Goal: Task Accomplishment & Management: Manage account settings

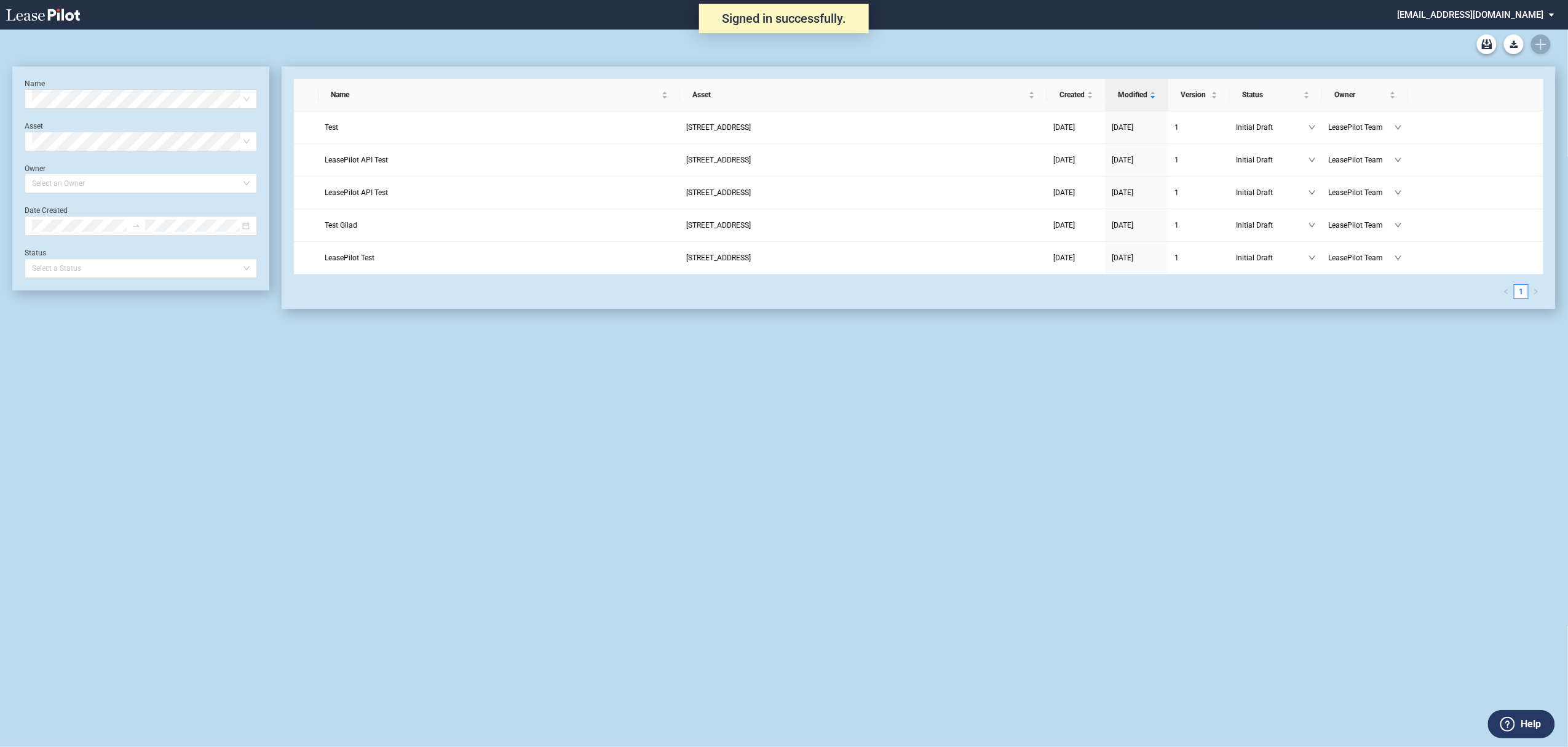
click at [1543, 6] on md-select "admin@leasepilot.co Super Admin Area Admin Area Settings Sign Out" at bounding box center [1480, 13] width 169 height 28
click at [1481, 31] on div "Super Admin Area" at bounding box center [1490, 33] width 68 height 13
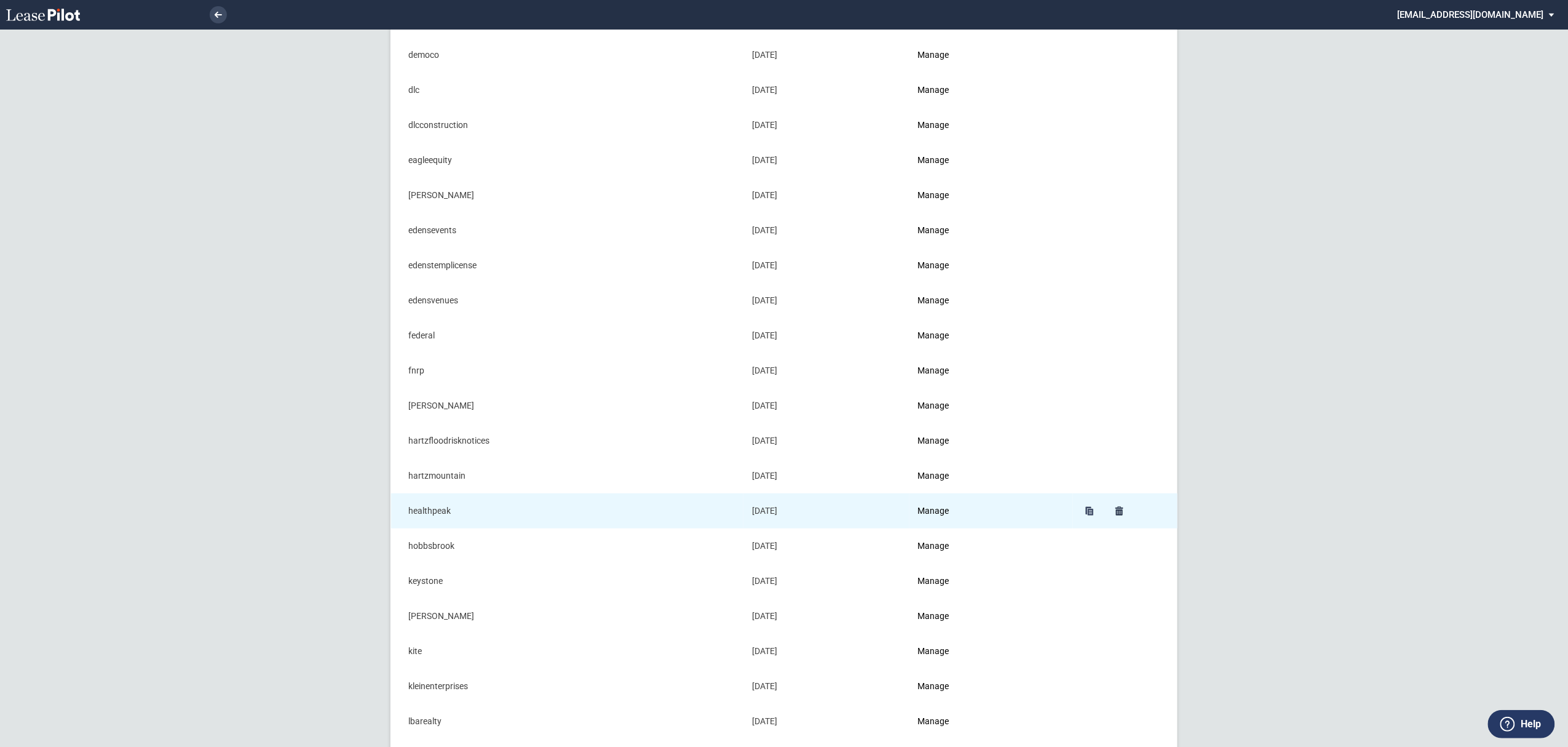
scroll to position [410, 0]
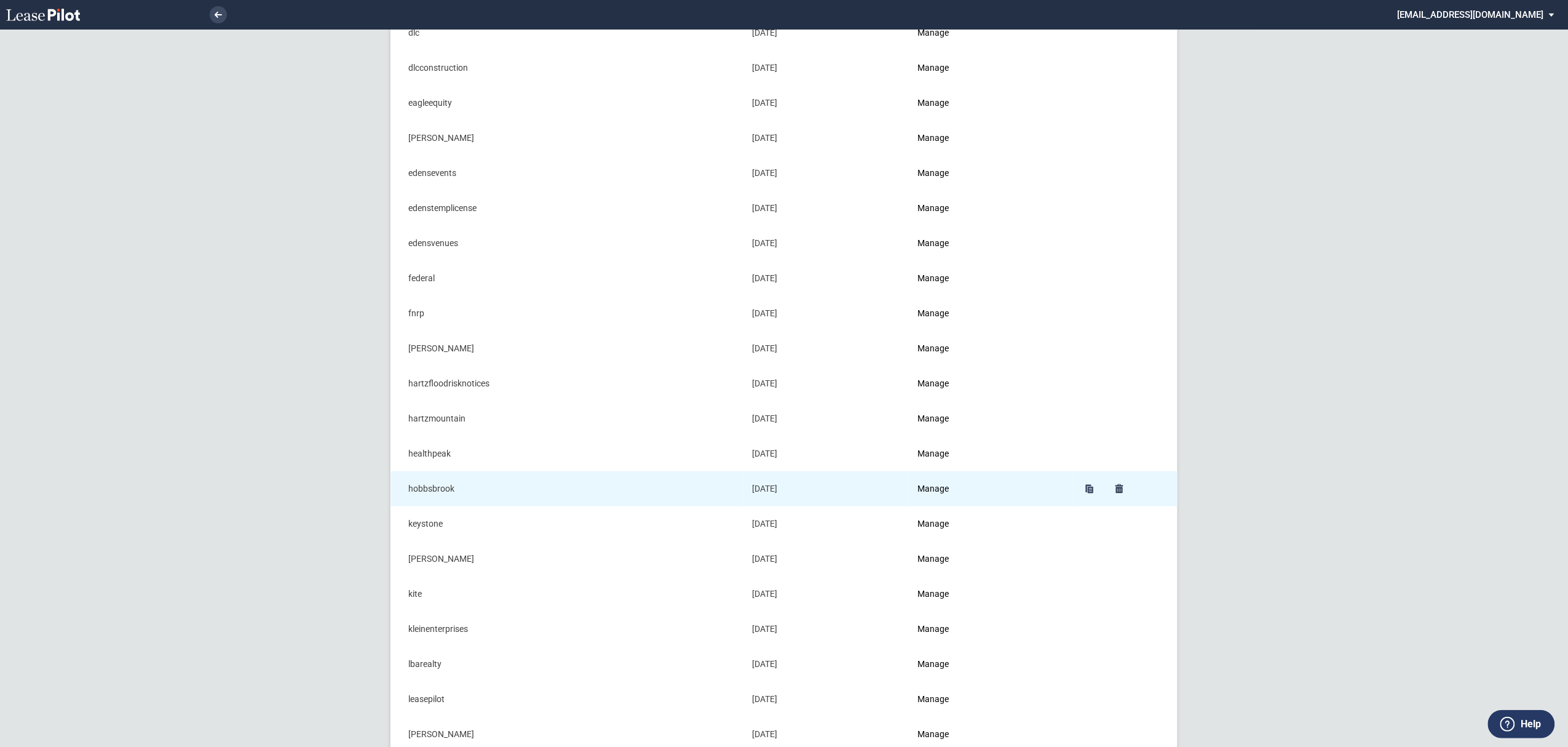
click at [956, 489] on td "Manage" at bounding box center [992, 489] width 164 height 35
click at [949, 492] on link "Manage" at bounding box center [934, 489] width 32 height 10
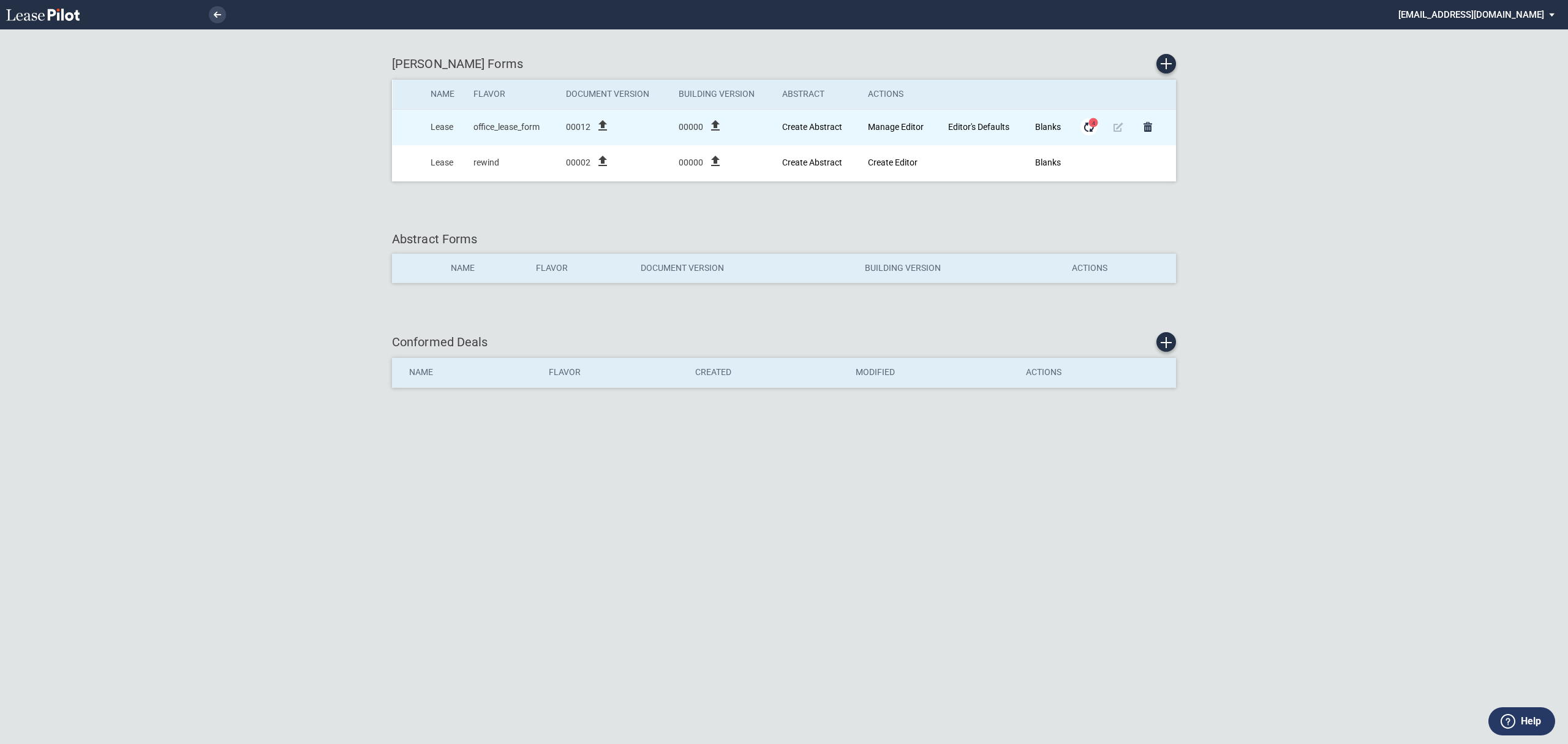
click at [1092, 128] on md-icon "Form Updates" at bounding box center [1088, 126] width 14 height 14
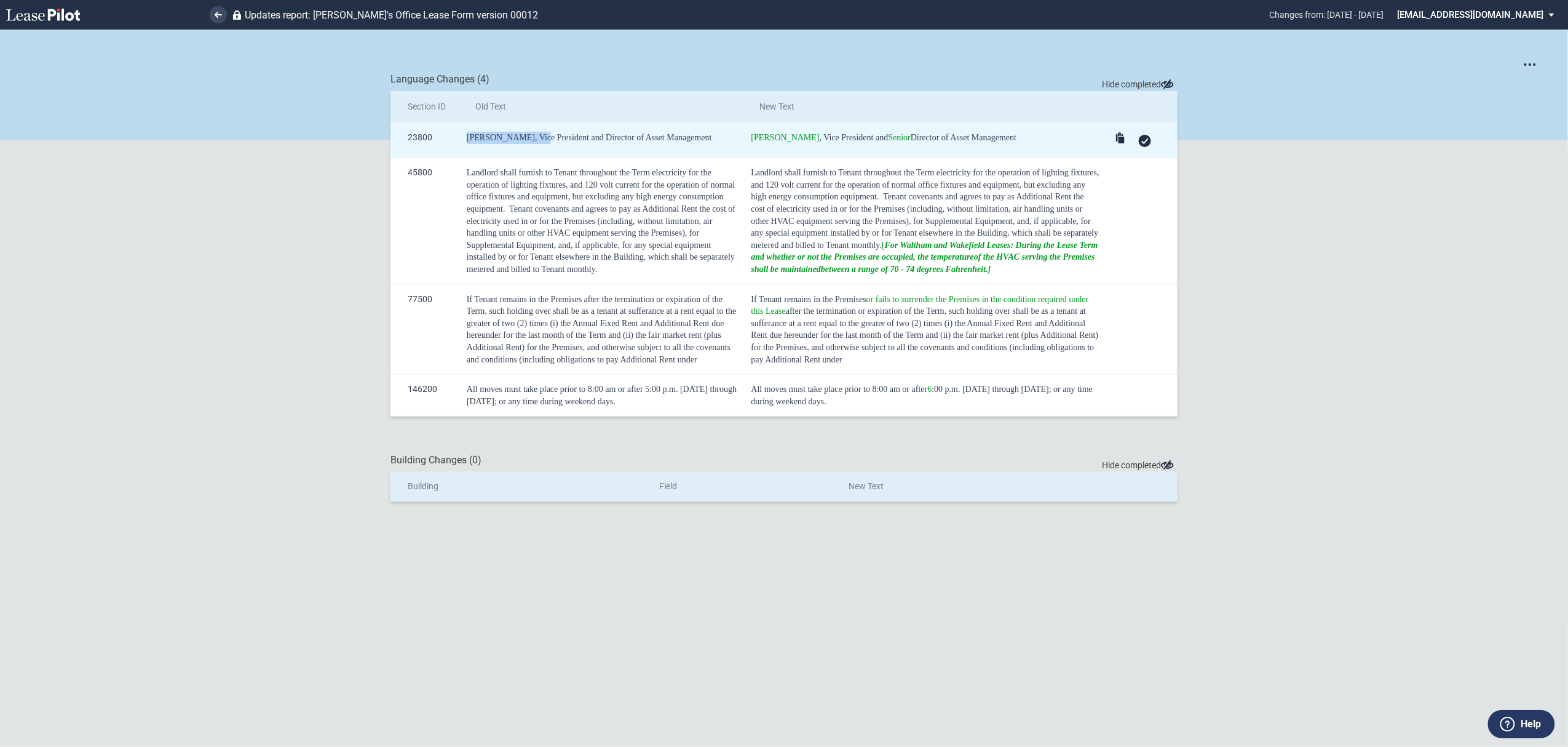
drag, startPoint x: 467, startPoint y: 139, endPoint x: 534, endPoint y: 143, distance: 67.1
click at [534, 143] on div "Jerome Kyllingstad, Vice President and Director of Asset Management" at bounding box center [602, 138] width 272 height 13
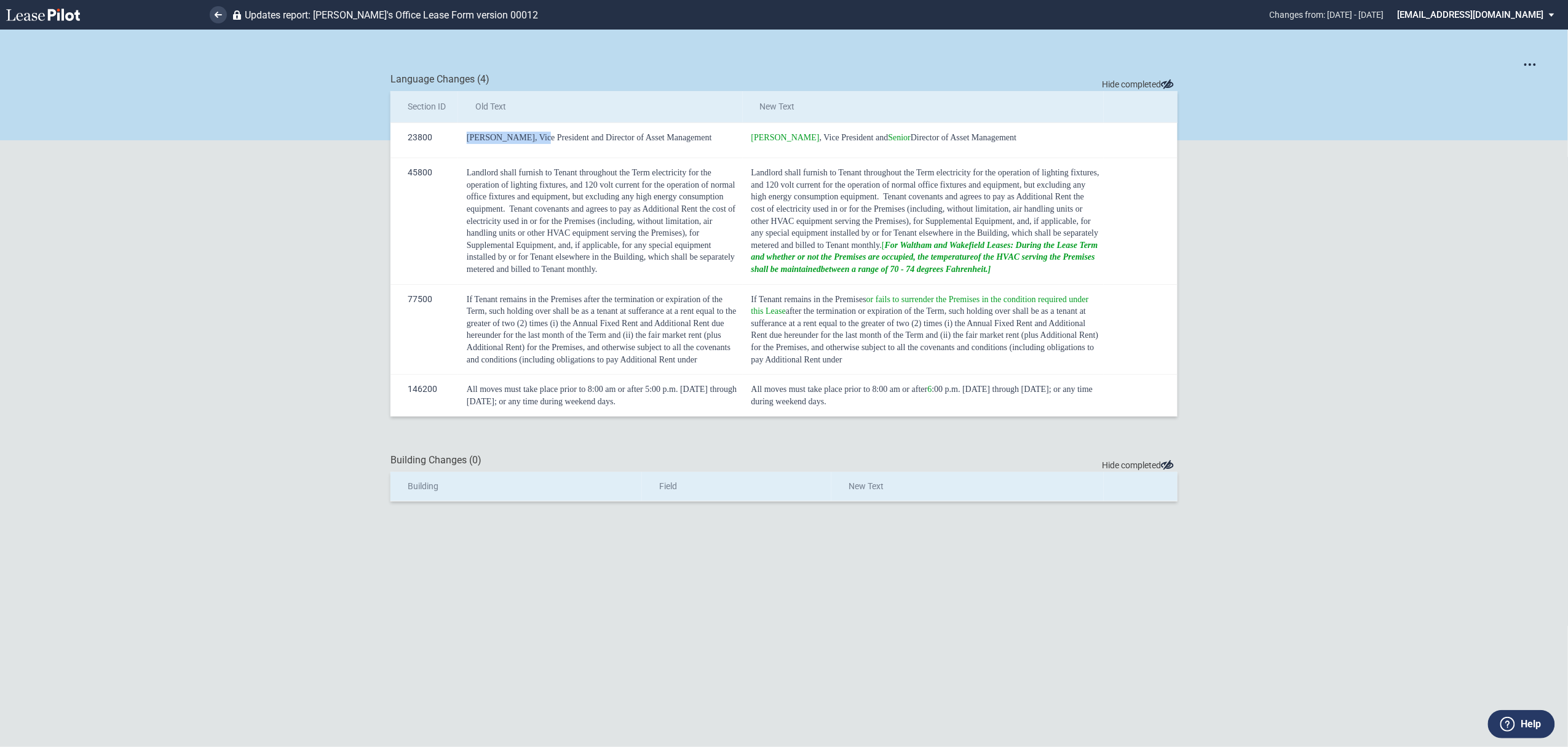
copy span "Jerome Kyllingstad"
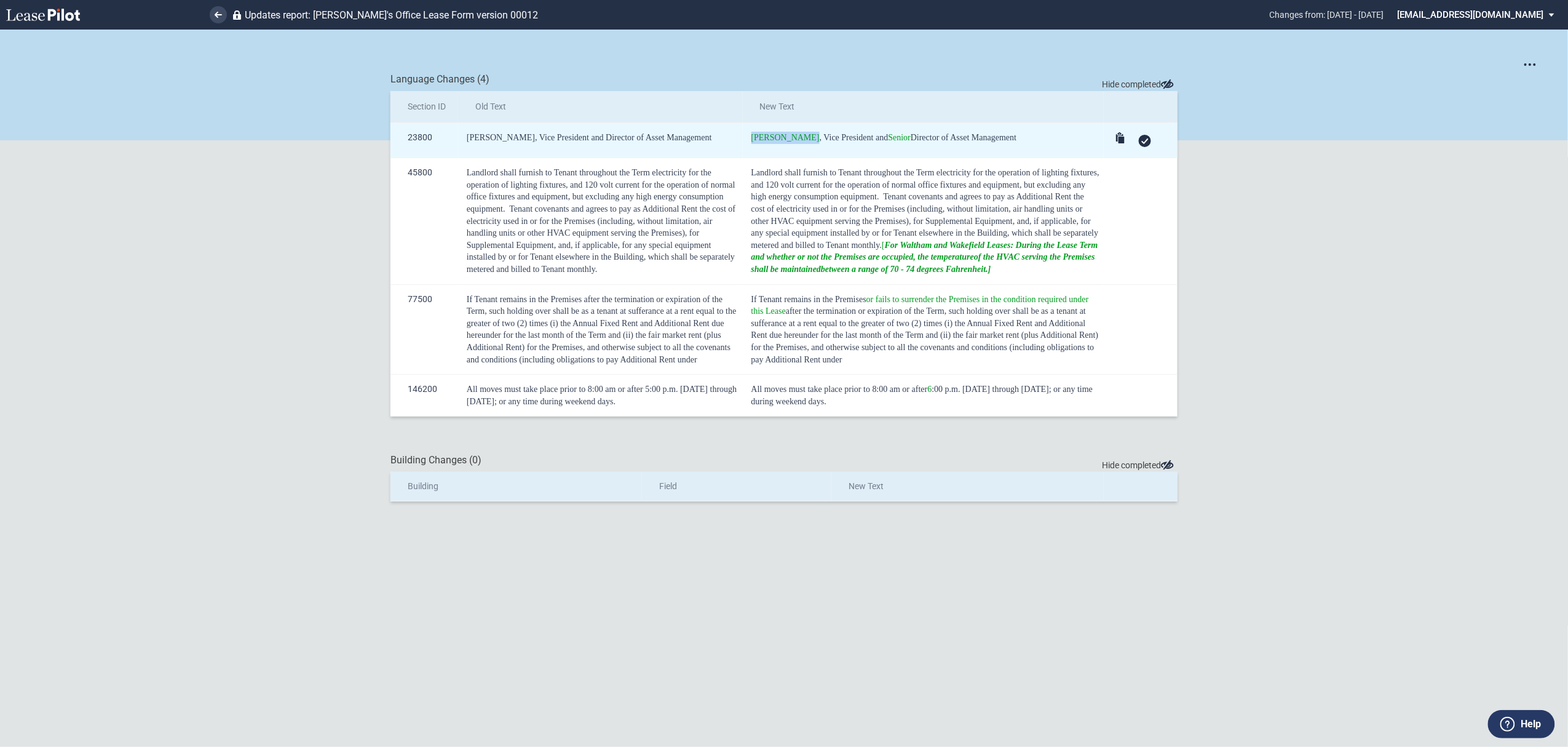
drag, startPoint x: 747, startPoint y: 138, endPoint x: 801, endPoint y: 138, distance: 54.0
click at [801, 138] on td "Kerry Hawkins , Vice President and Senior Director of Asset Management" at bounding box center [923, 141] width 361 height 35
copy span "Kerry Hawkins"
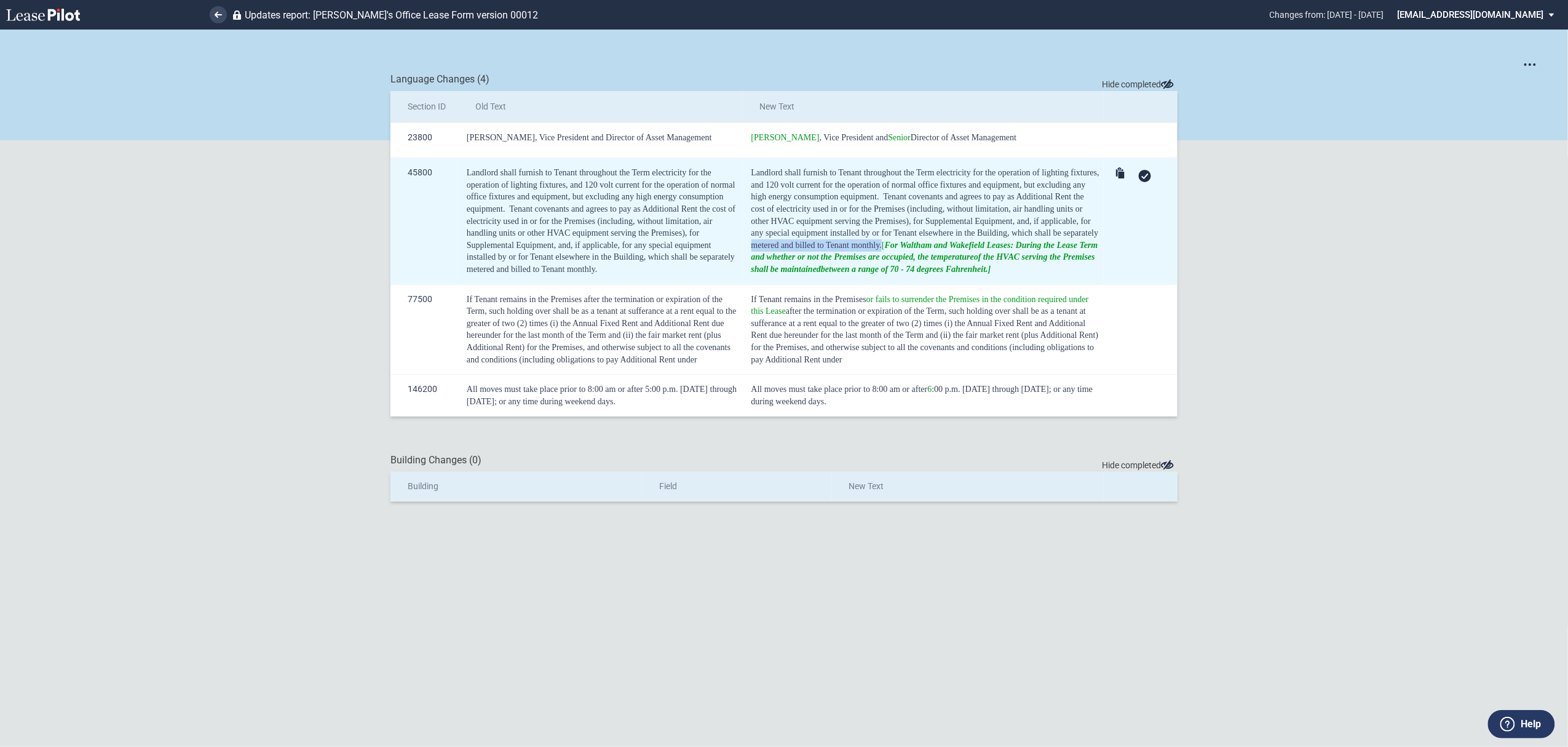
drag, startPoint x: 878, startPoint y: 242, endPoint x: 743, endPoint y: 249, distance: 135.2
click at [743, 249] on td "Landlord shall furnish to Tenant throughout the Term electricity for the operat…" at bounding box center [923, 221] width 361 height 126
copy span "metered and billed to Tenant monthly."
drag, startPoint x: 881, startPoint y: 249, endPoint x: 992, endPoint y: 271, distance: 113.2
click at [992, 271] on div "Landlord shall furnish to Tenant throughout the Term electricity for the operat…" at bounding box center [925, 221] width 348 height 108
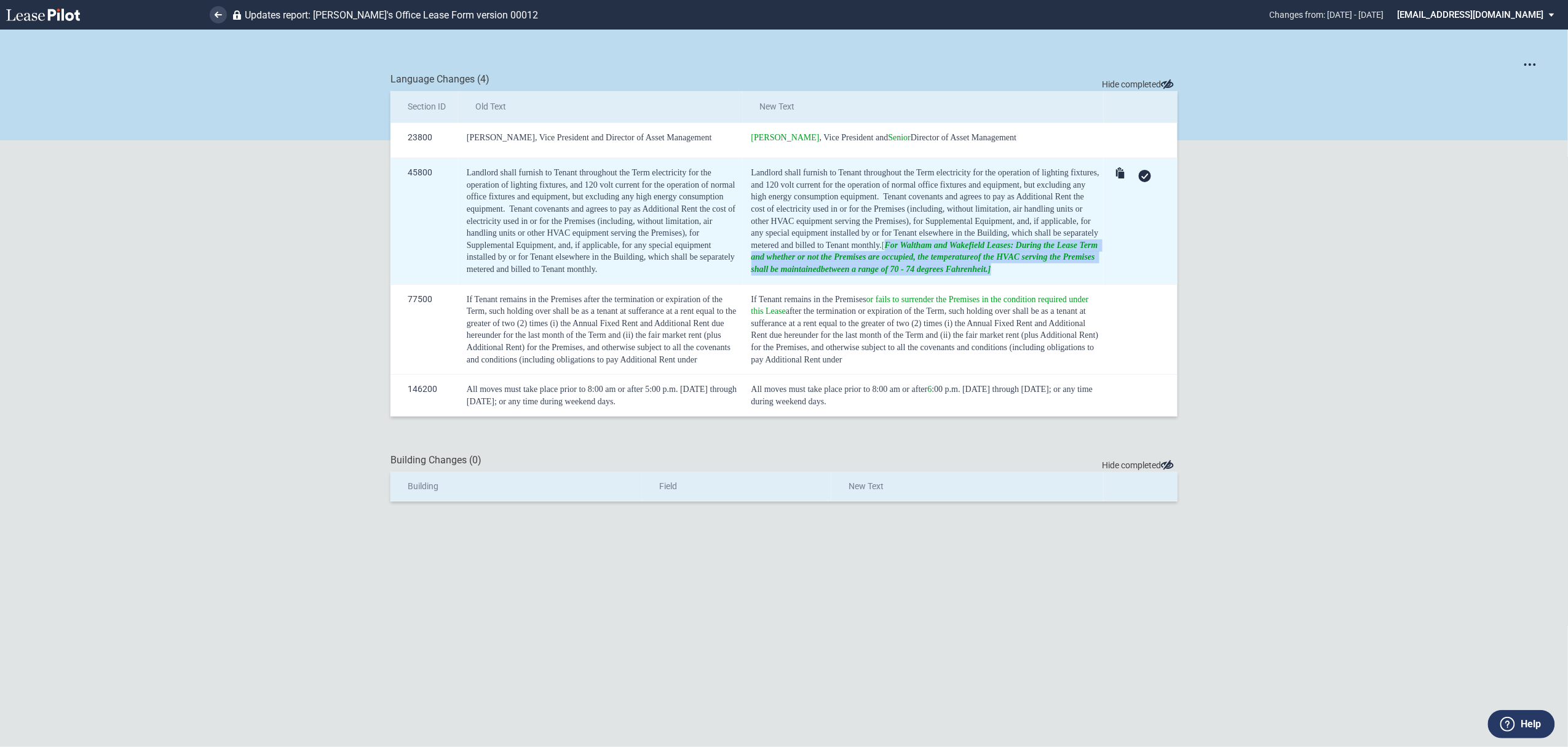
copy span "[ For Waltham and Wakefield Leases: During the Lease Term and whether or not th…"
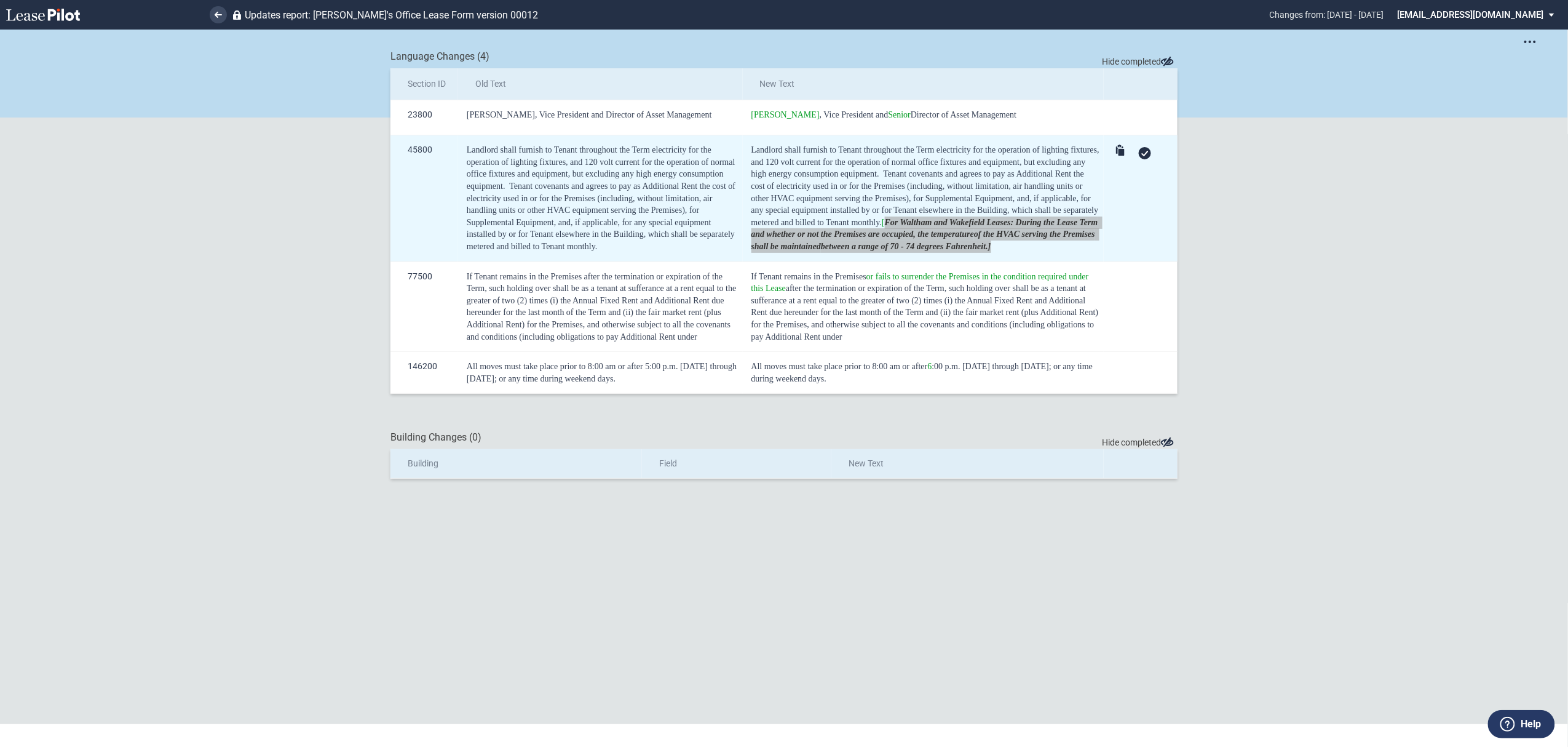
scroll to position [30, 0]
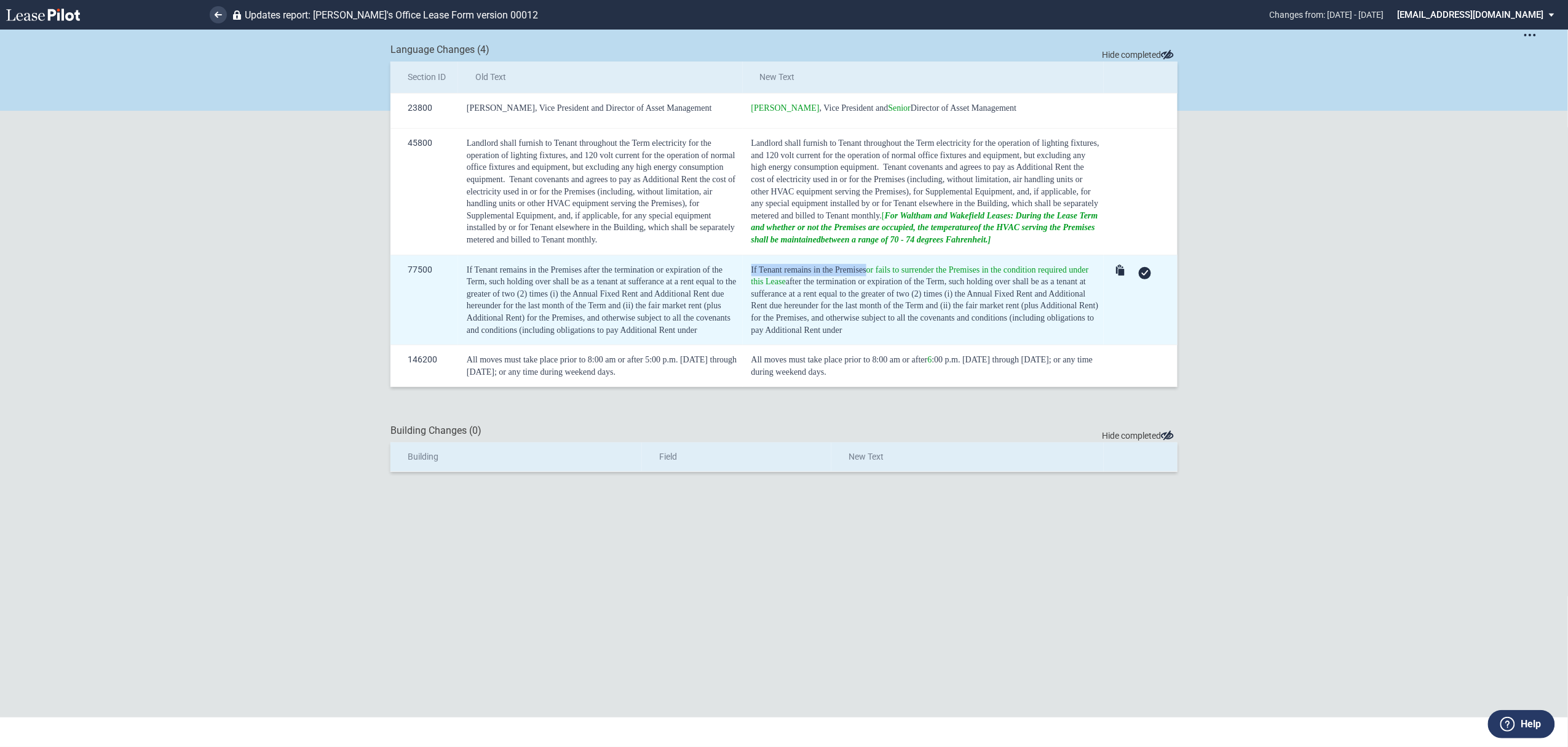
drag, startPoint x: 757, startPoint y: 267, endPoint x: 864, endPoint y: 271, distance: 107.1
click at [864, 271] on td "If Tenant remains in the Premises or fails to surrender the Premises in the con…" at bounding box center [923, 300] width 361 height 91
copy span "If Tenant remains in the Premises"
drag, startPoint x: 864, startPoint y: 268, endPoint x: 781, endPoint y: 281, distance: 84.0
click at [781, 281] on span "or fails to surrender the Premises in the condition required under this Lease" at bounding box center [921, 276] width 339 height 21
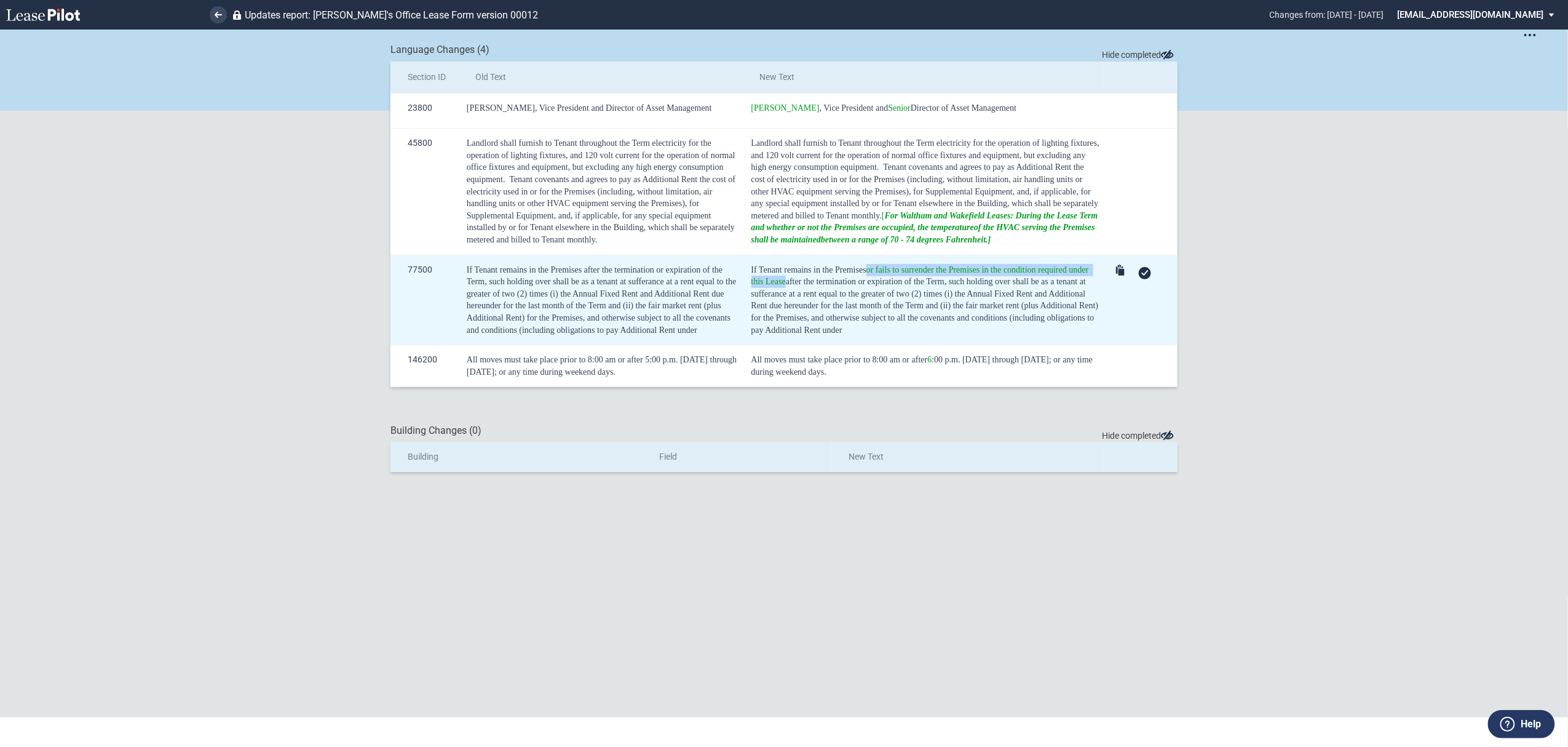
copy span "or fails to surrender the Premises in the condition required under this Lease"
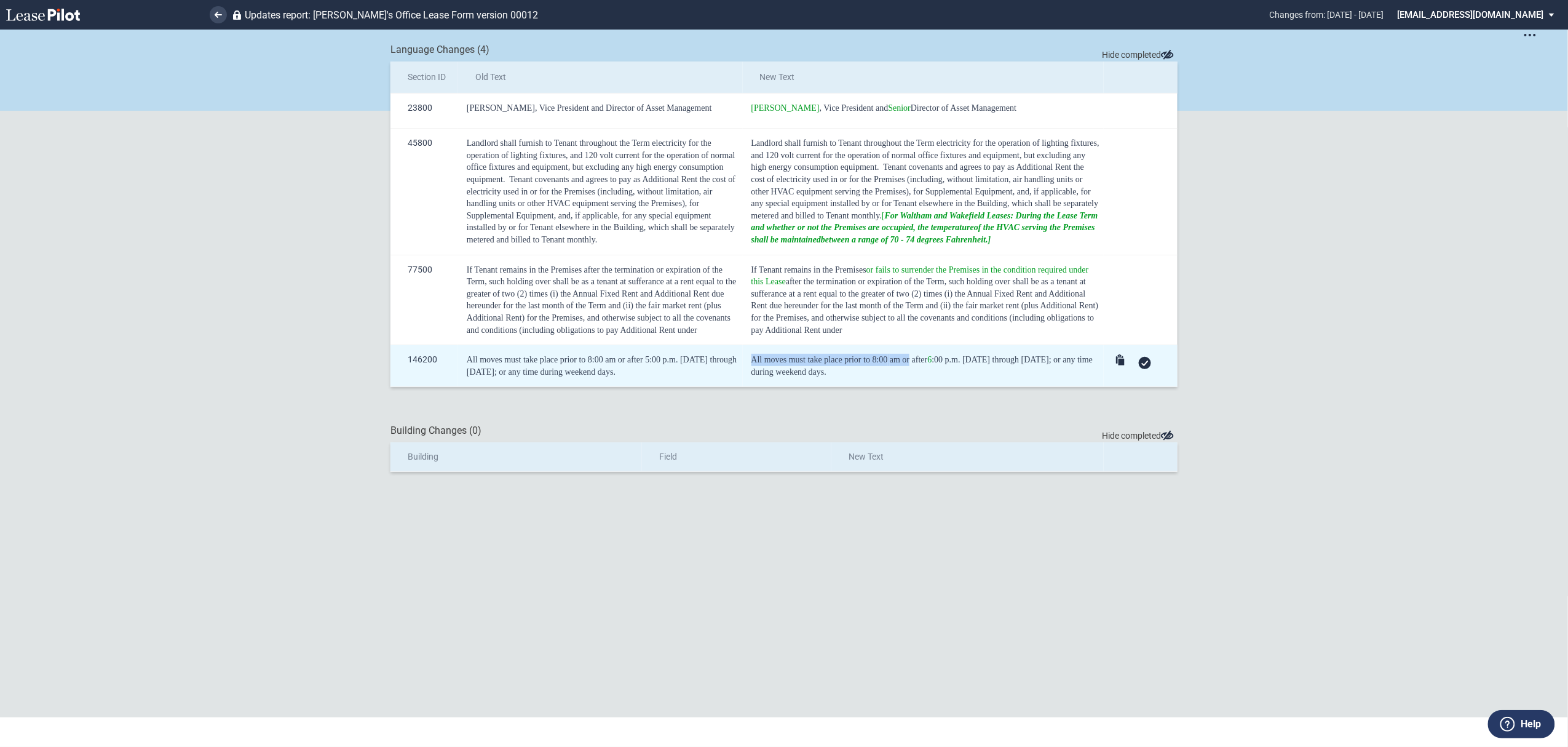
drag, startPoint x: 905, startPoint y: 360, endPoint x: 740, endPoint y: 365, distance: 165.1
click at [743, 365] on td "All moves must take place prior to 8:00 am or after 6 ﻿:00 p.m. Monday through …" at bounding box center [923, 365] width 361 height 41
copy div "All moves must take place prior to 8:00 am or"
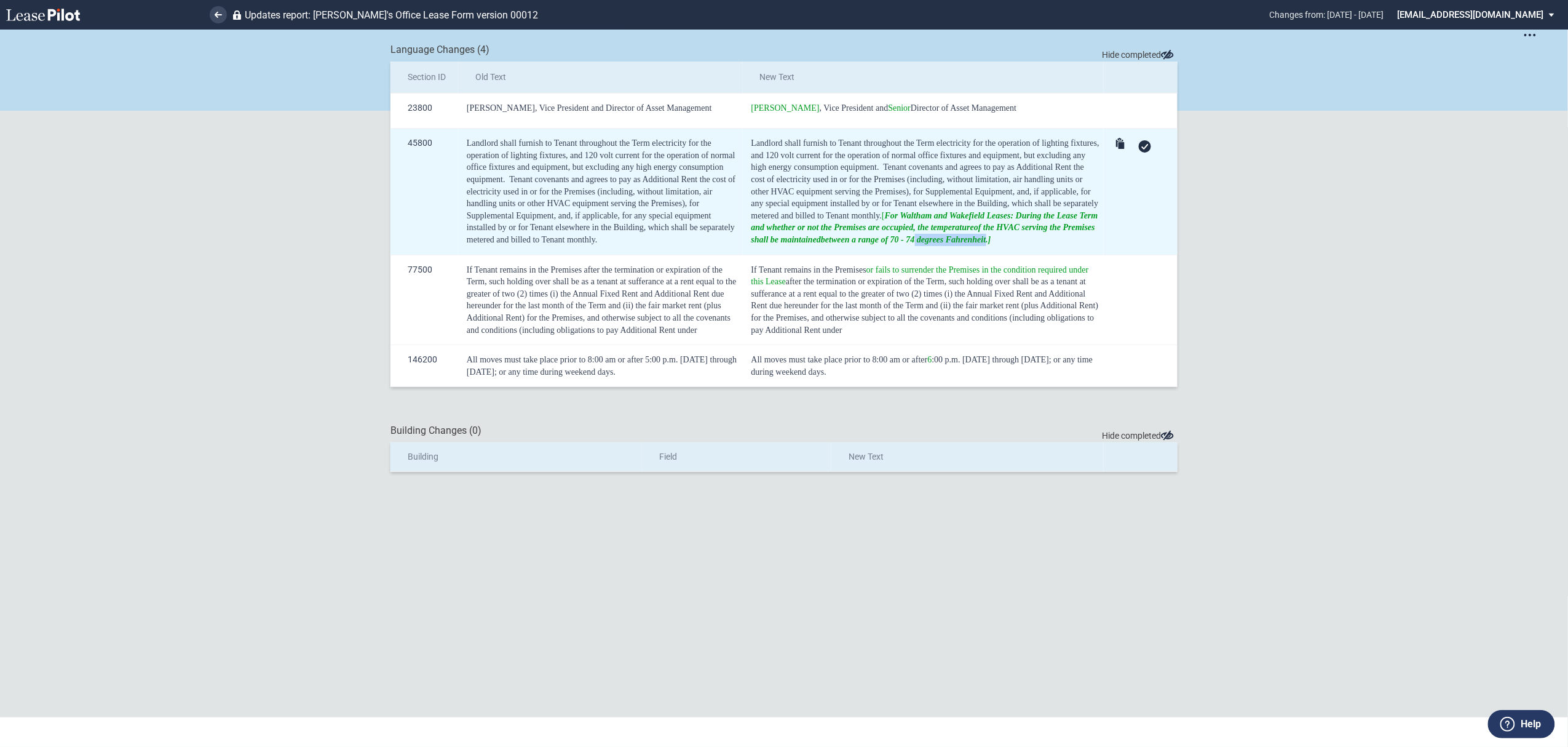
drag, startPoint x: 913, startPoint y: 239, endPoint x: 987, endPoint y: 255, distance: 75.7
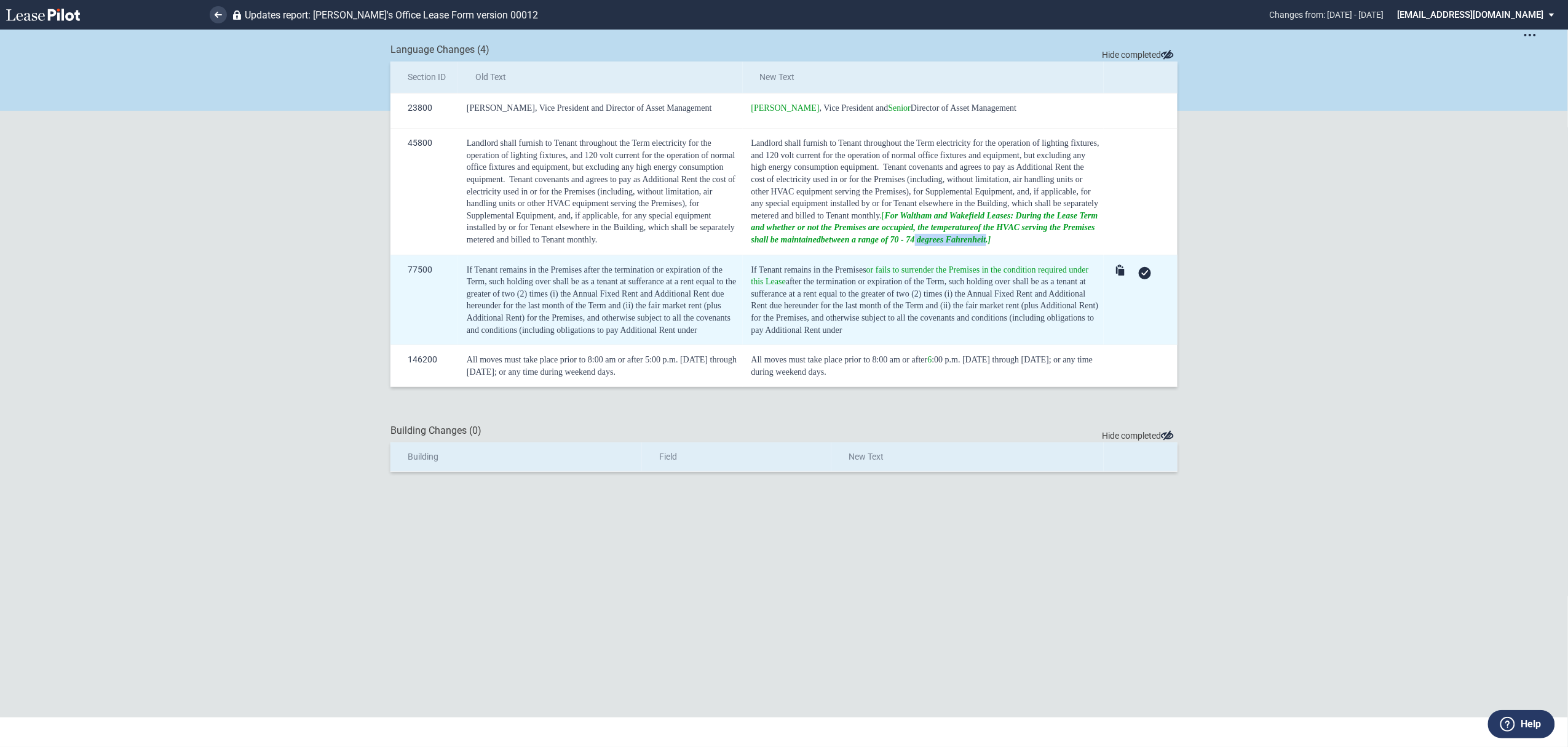
click at [985, 239] on span "For Waltham and Wakefield Leases: During the Lease Term and whether or not the …" at bounding box center [926, 227] width 349 height 33
copy span "degrees Fahrenheit"
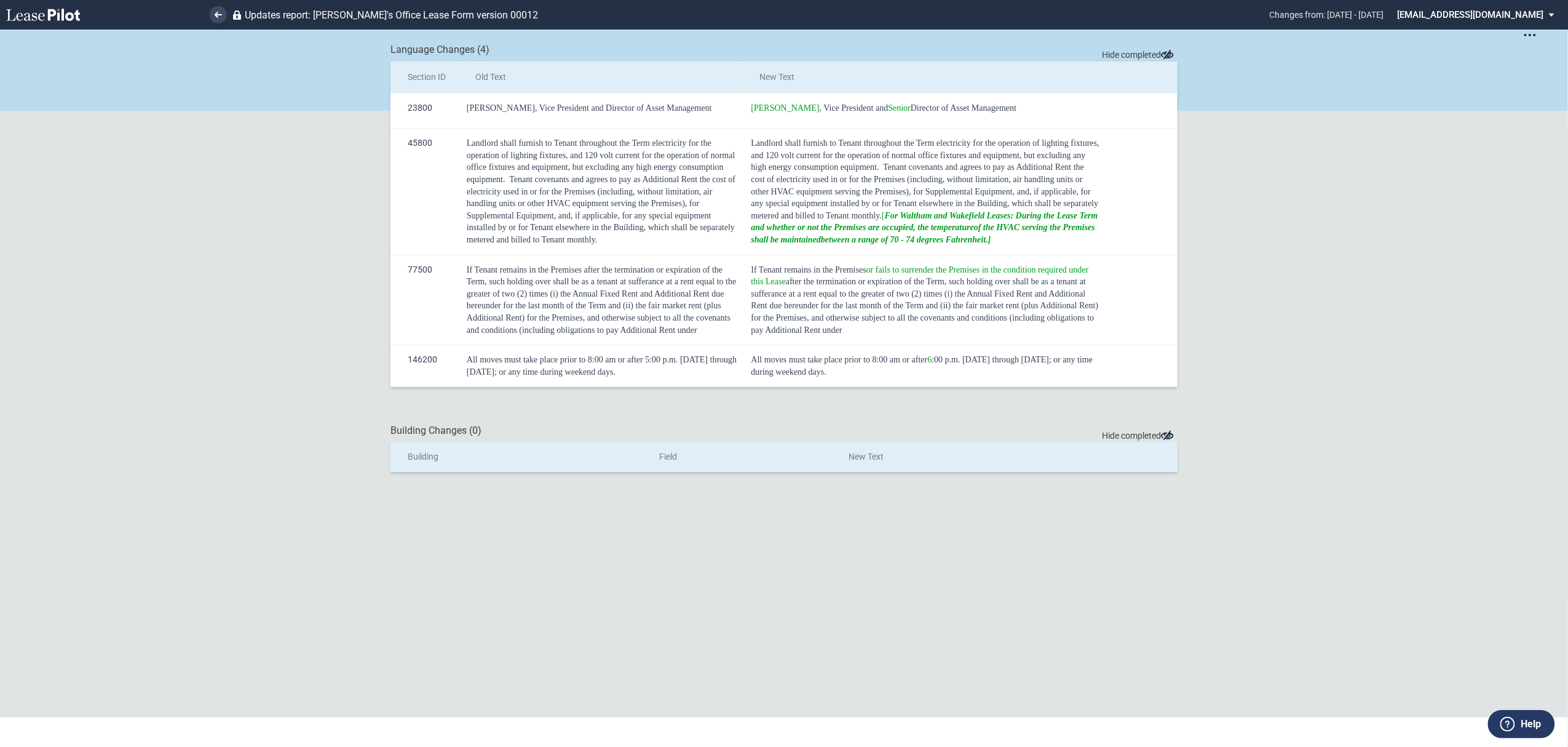
click at [1483, 17] on md-select "admin@leasepilot.co Super Admin Area Admin Area Settings Sign Out" at bounding box center [1480, 13] width 169 height 28
click at [1478, 96] on div "Sign Out" at bounding box center [1473, 92] width 33 height 13
